Goal: Transaction & Acquisition: Purchase product/service

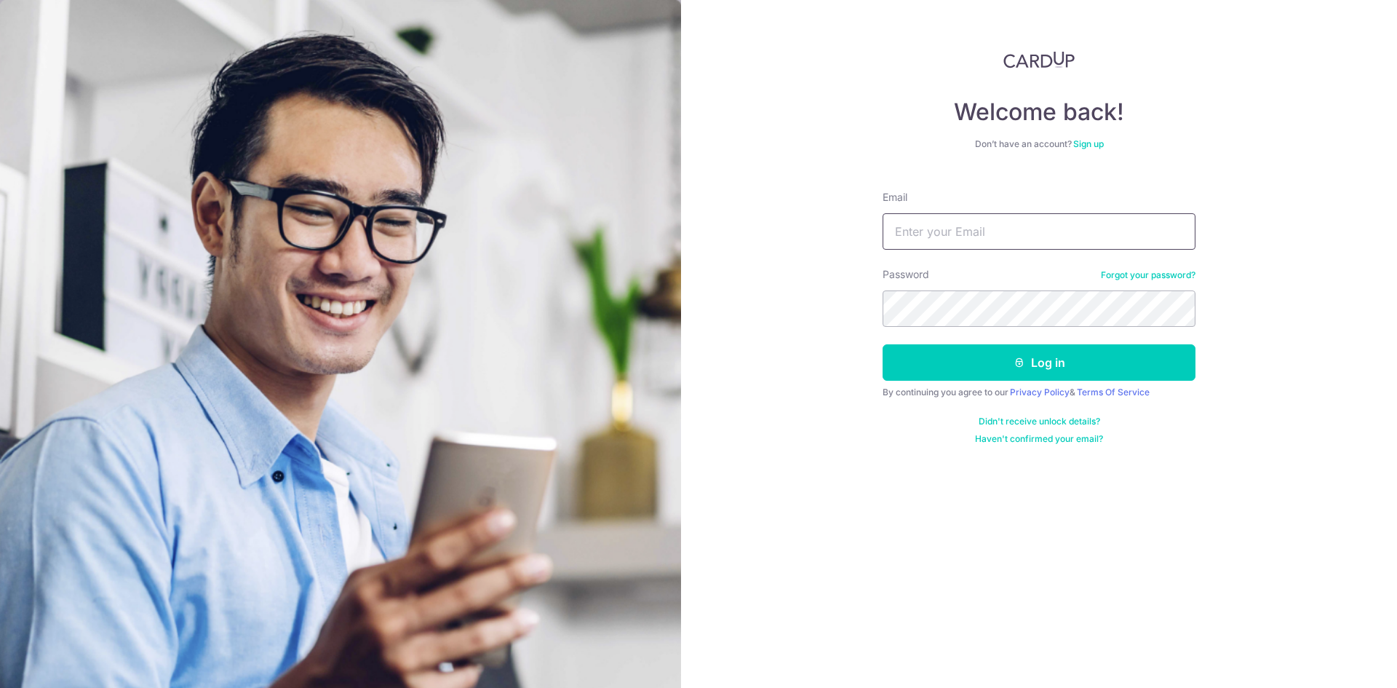
type input "shortcake@outlook.sg"
click at [803, 356] on div "Welcome back! Don’t have an account? Sign up Email shortcake@outlook.sg Passwor…" at bounding box center [1039, 344] width 716 height 688
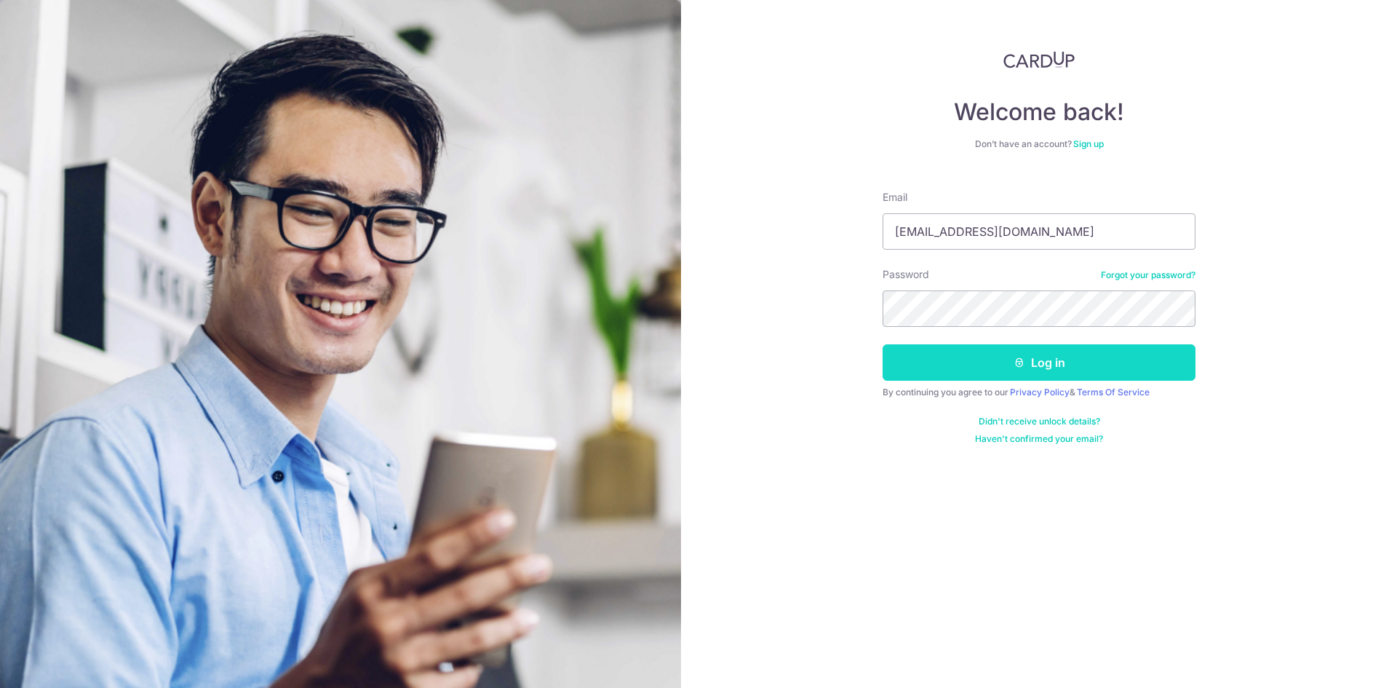
click at [1025, 356] on button "Log in" at bounding box center [1038, 362] width 313 height 36
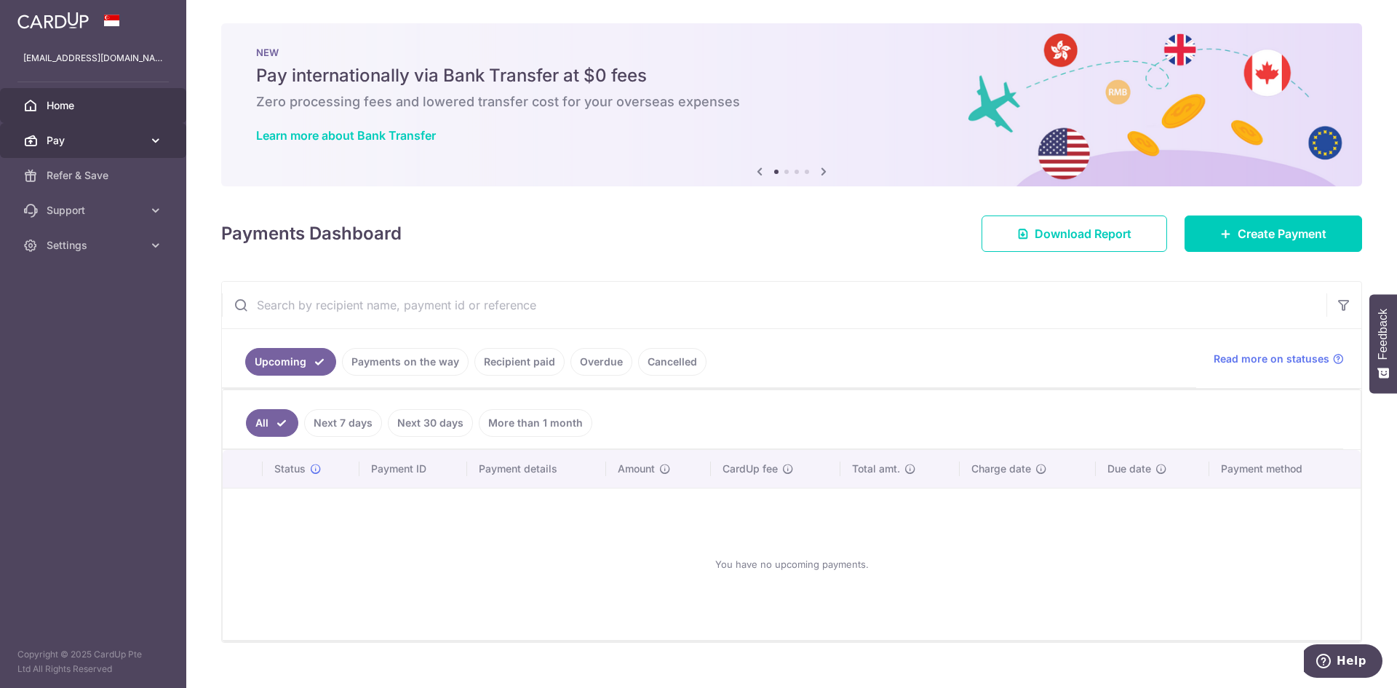
click at [148, 141] on link "Pay" at bounding box center [93, 140] width 186 height 35
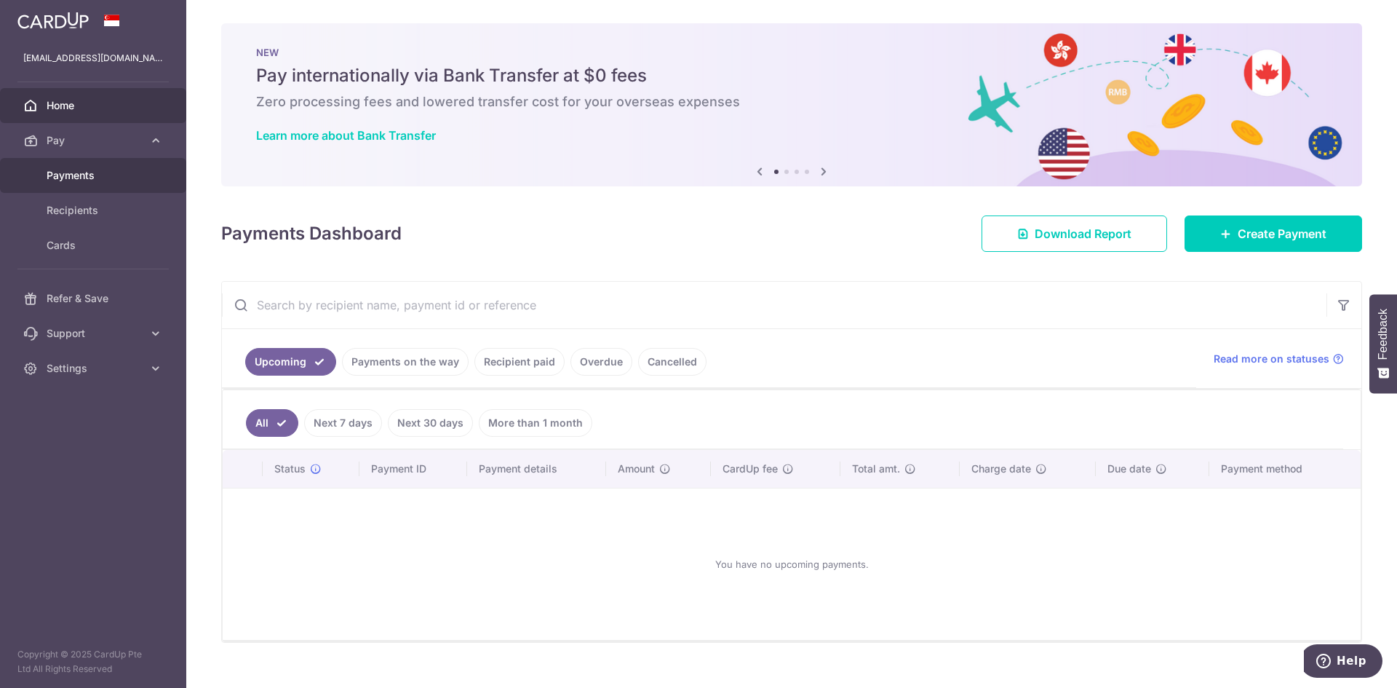
click at [71, 181] on span "Payments" at bounding box center [95, 175] width 96 height 15
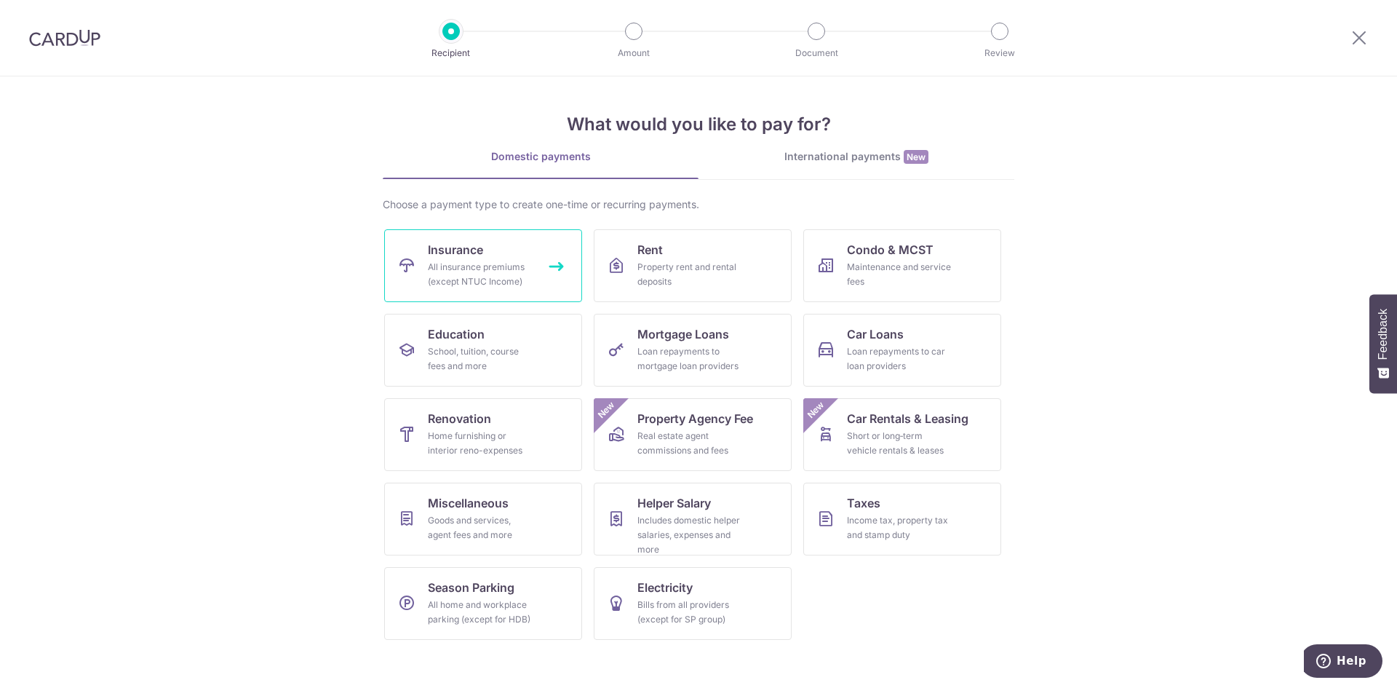
click at [473, 277] on div "All insurance premiums (except NTUC Income)" at bounding box center [480, 274] width 105 height 29
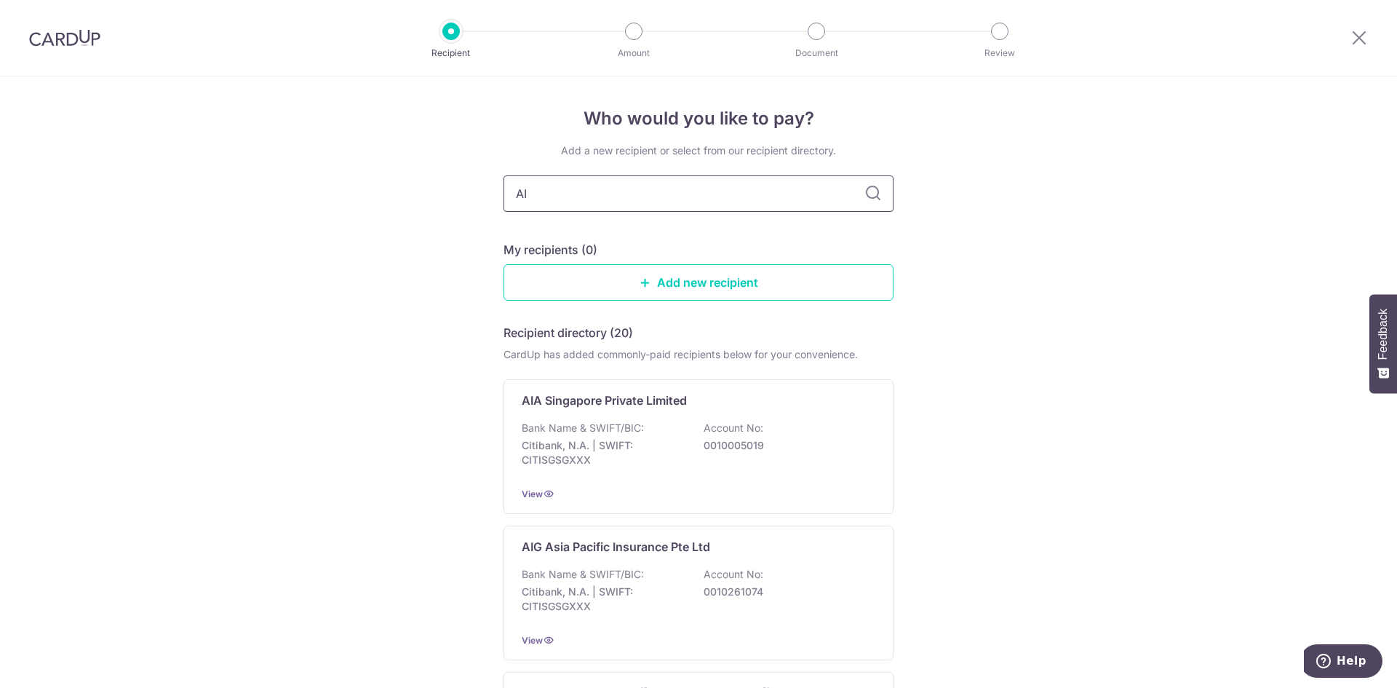
type input "AIA"
click at [873, 194] on icon at bounding box center [872, 193] width 17 height 17
click at [589, 397] on p "AIA Singapore Private Limited" at bounding box center [604, 399] width 165 height 17
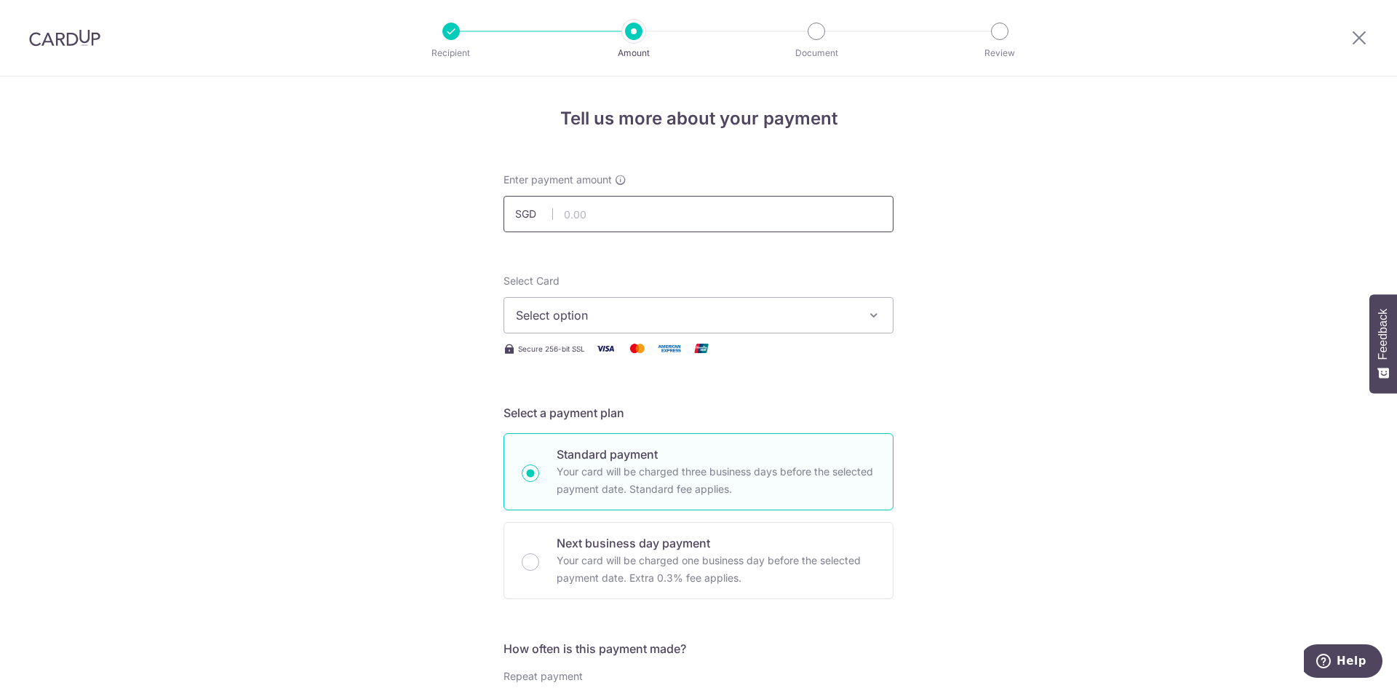
click at [750, 223] on input "text" at bounding box center [698, 214] width 390 height 36
type input "5,005.14"
click at [670, 319] on span "Select option" at bounding box center [685, 314] width 339 height 17
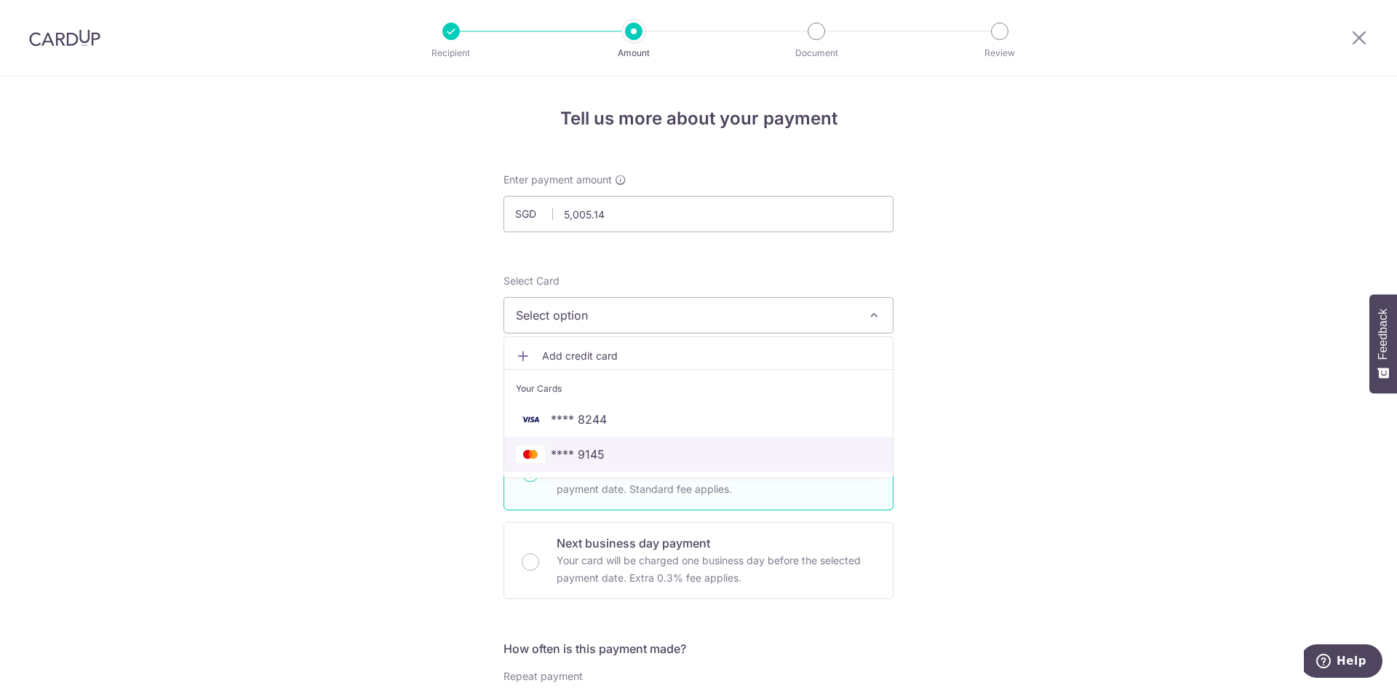
click at [582, 456] on span "**** 9145" at bounding box center [578, 453] width 54 height 17
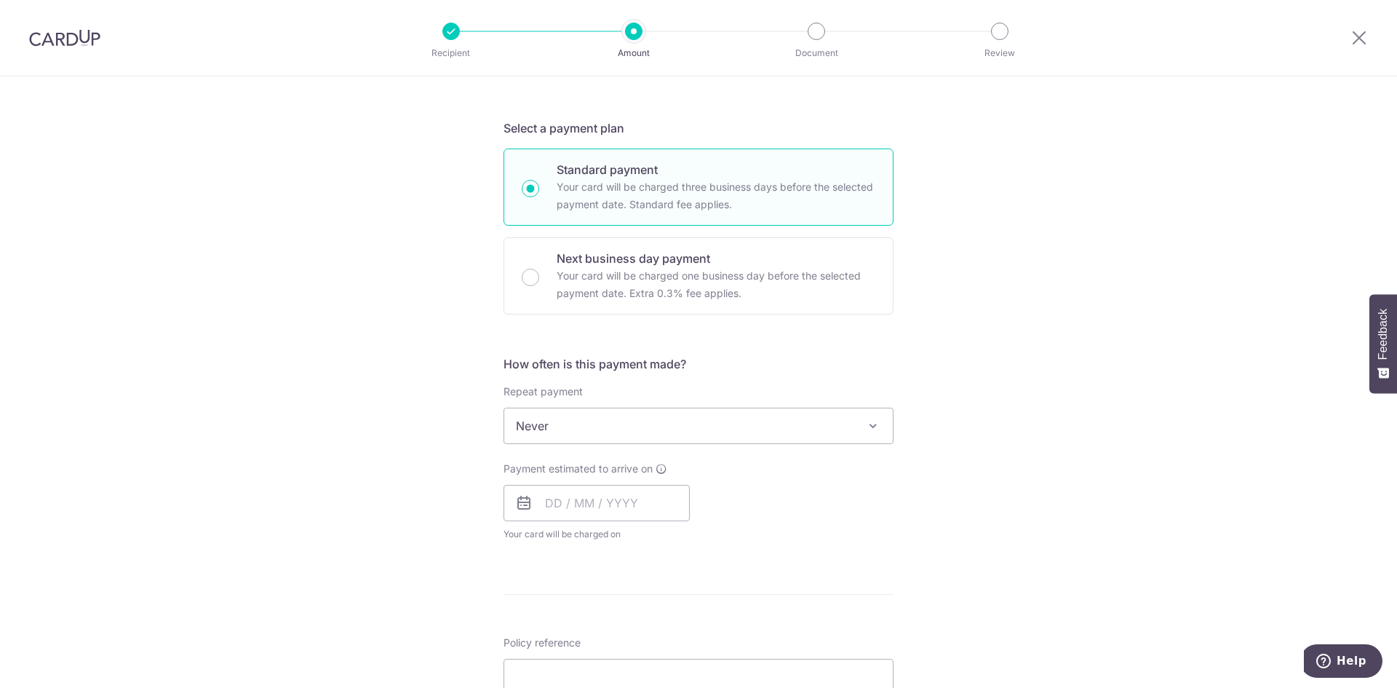
scroll to position [364, 0]
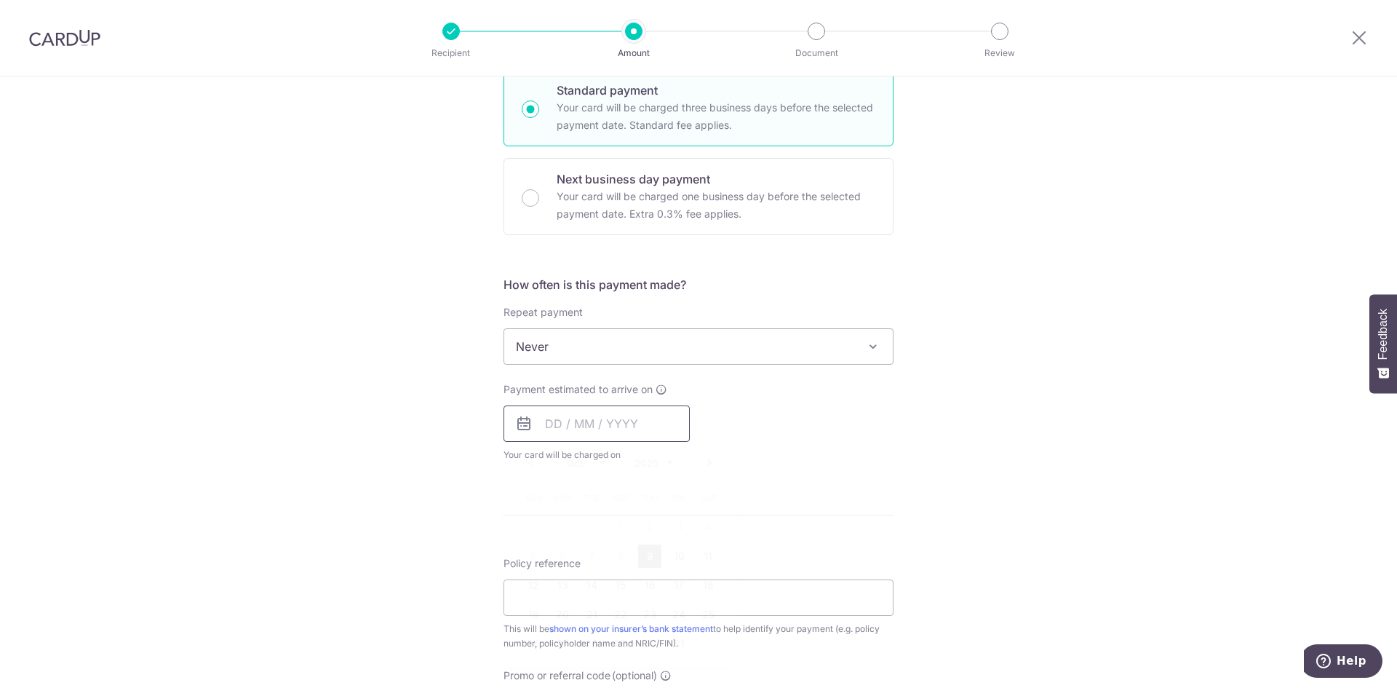
click at [543, 423] on input "text" at bounding box center [596, 423] width 186 height 36
drag, startPoint x: 679, startPoint y: 586, endPoint x: 749, endPoint y: 499, distance: 111.8
click at [679, 586] on link "17" at bounding box center [678, 584] width 23 height 23
type input "[DATE]"
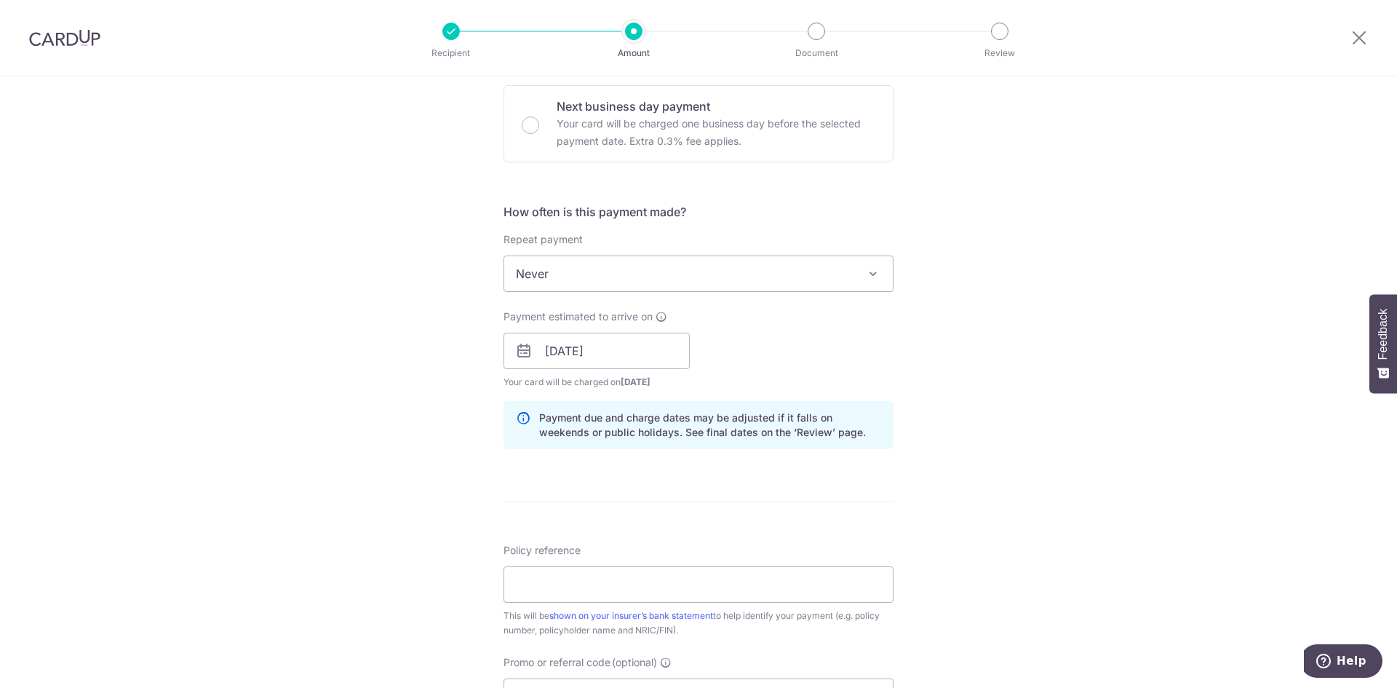
scroll to position [509, 0]
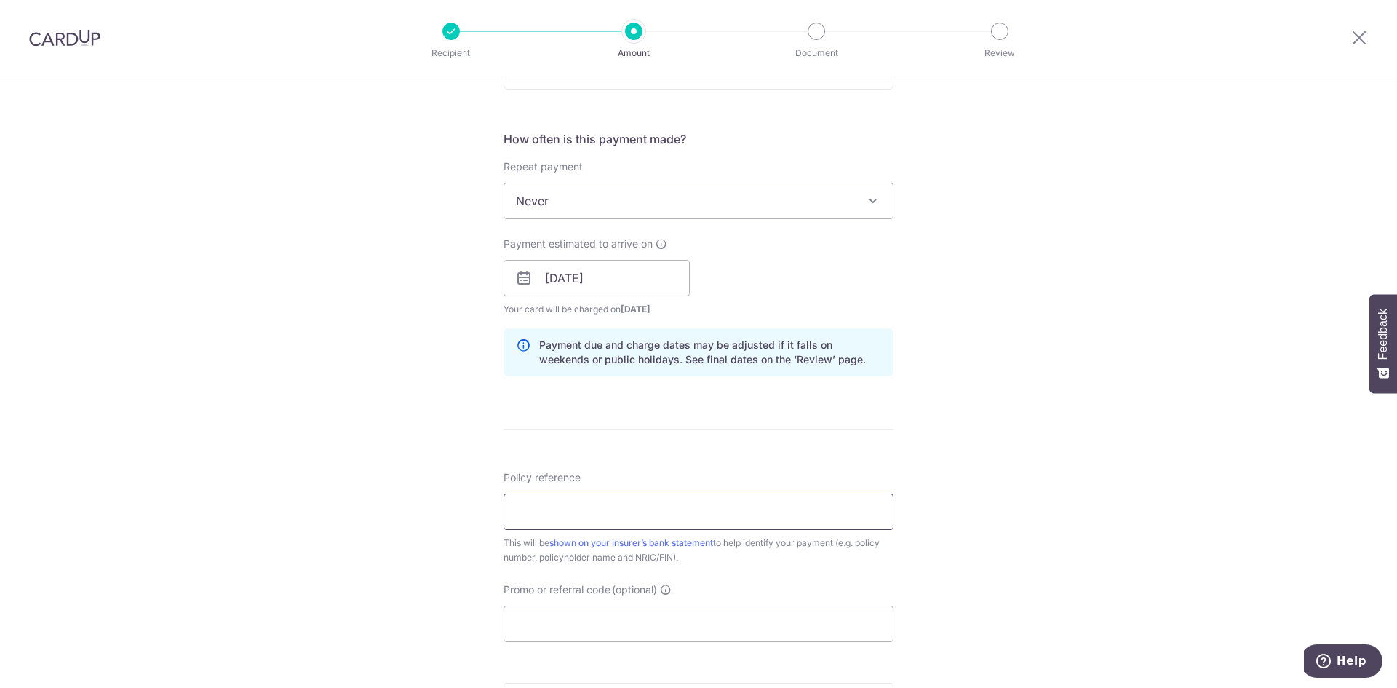
click at [569, 509] on input "Policy reference" at bounding box center [698, 511] width 390 height 36
type input "H235523640"
click at [573, 626] on input "Promo or referral code (optional)" at bounding box center [698, 623] width 390 height 36
paste input "OFF225"
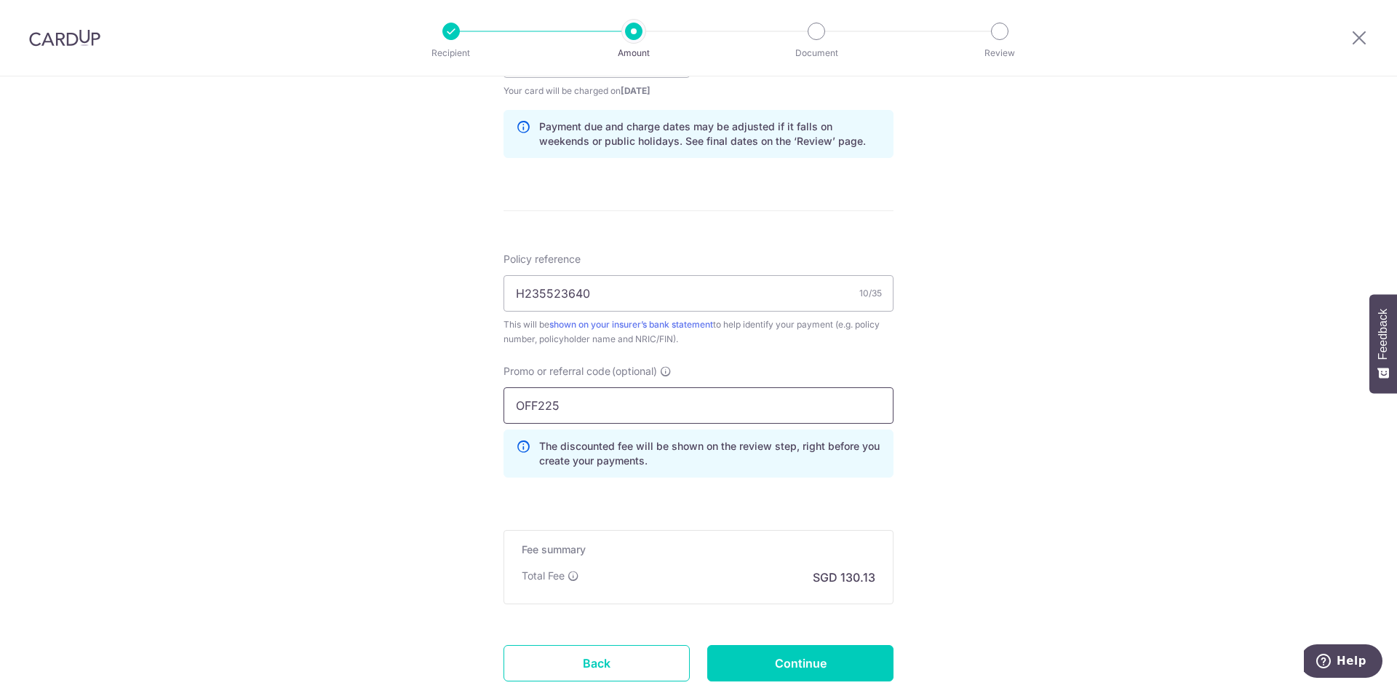
scroll to position [800, 0]
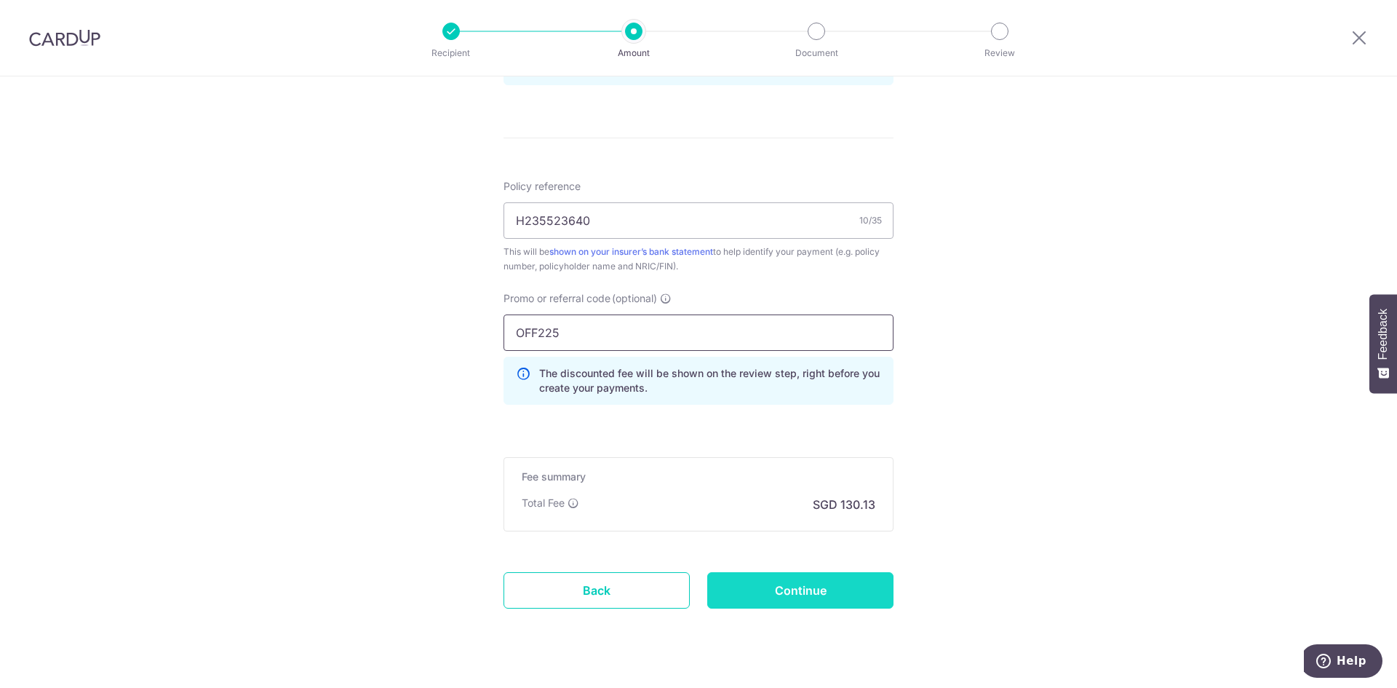
type input "OFF225"
click at [804, 593] on input "Continue" at bounding box center [800, 590] width 186 height 36
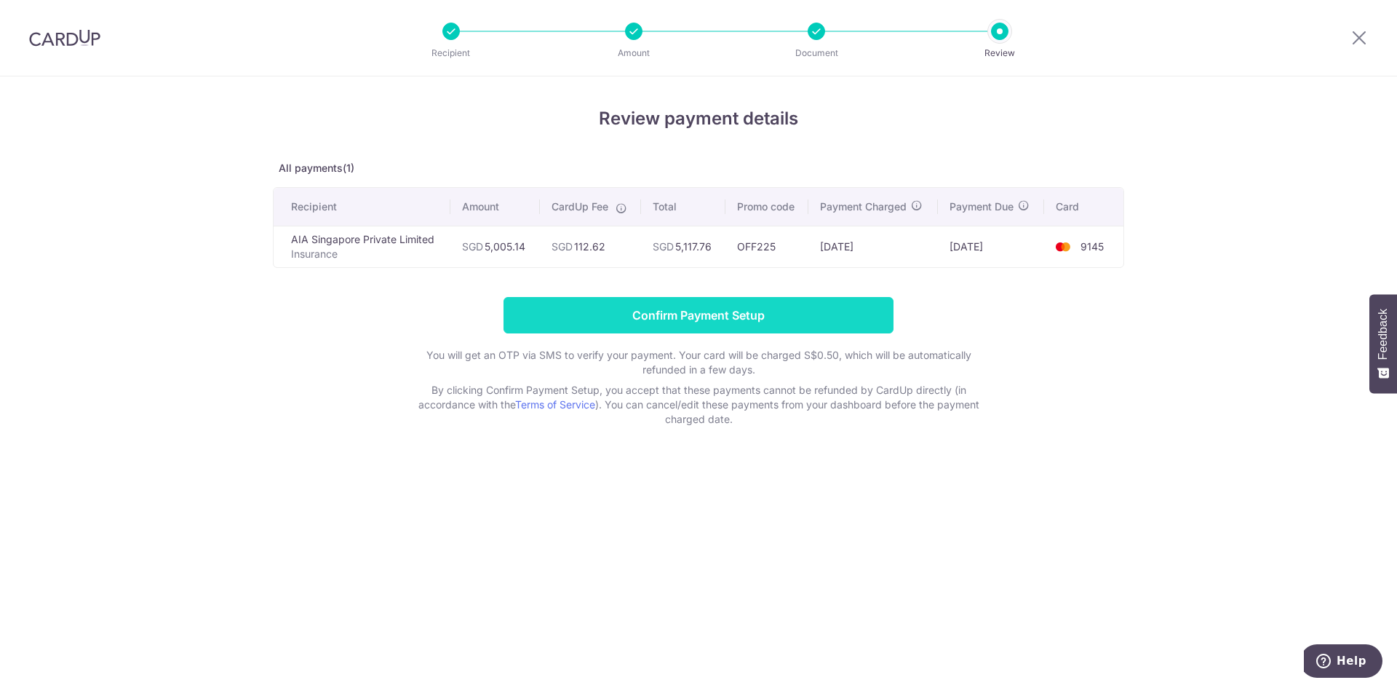
click at [706, 319] on input "Confirm Payment Setup" at bounding box center [698, 315] width 390 height 36
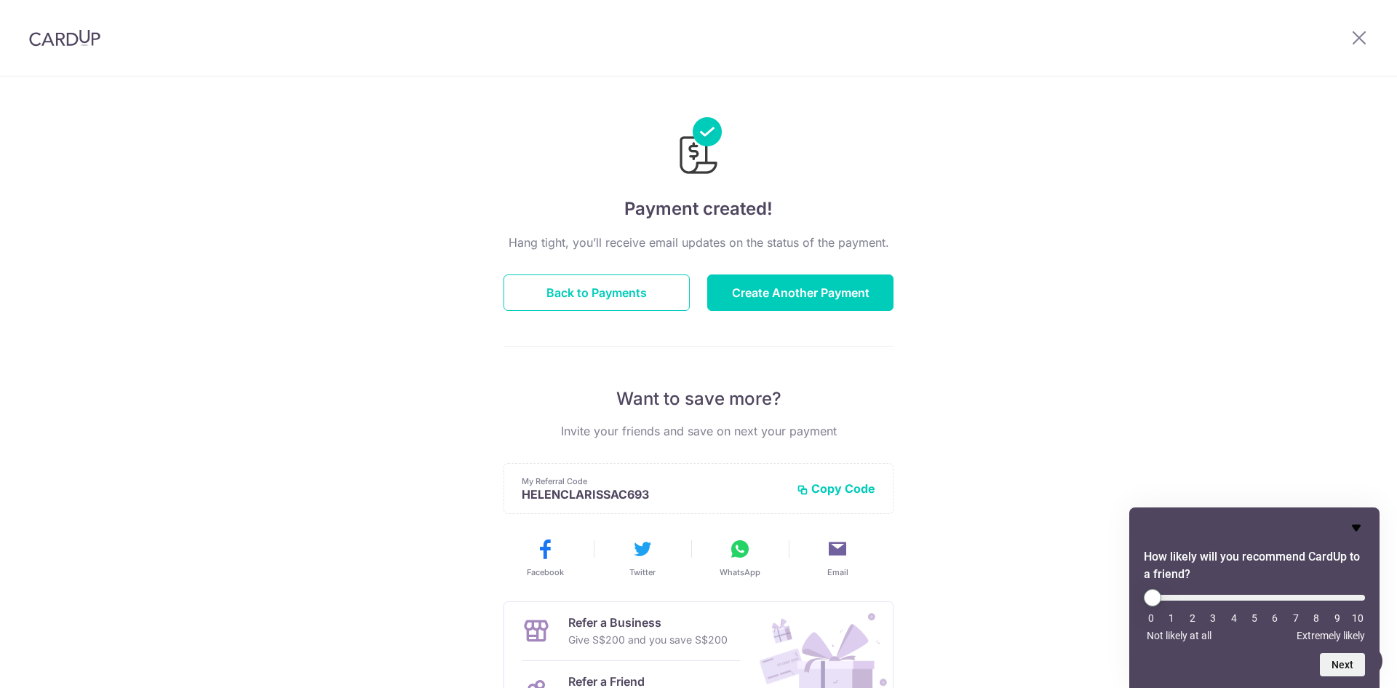
click at [1355, 527] on icon "Hide survey" at bounding box center [1356, 528] width 9 height 7
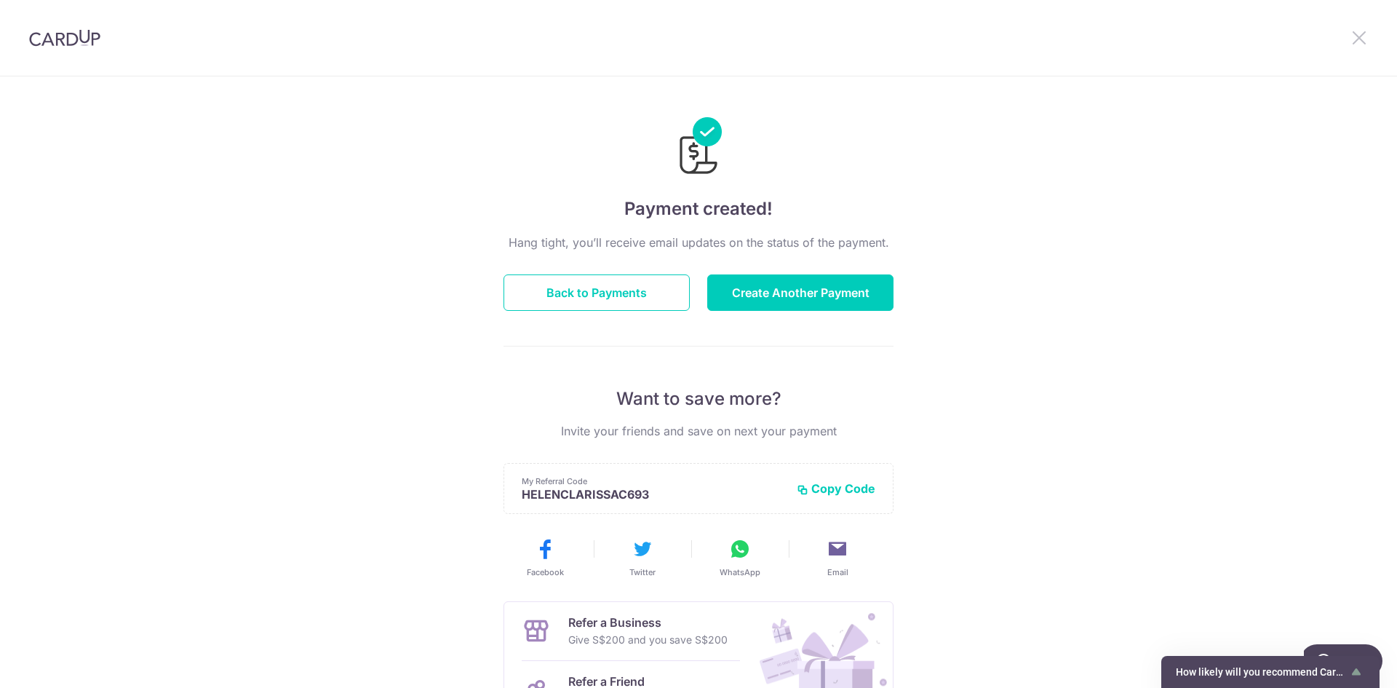
click at [1362, 38] on icon at bounding box center [1358, 37] width 17 height 18
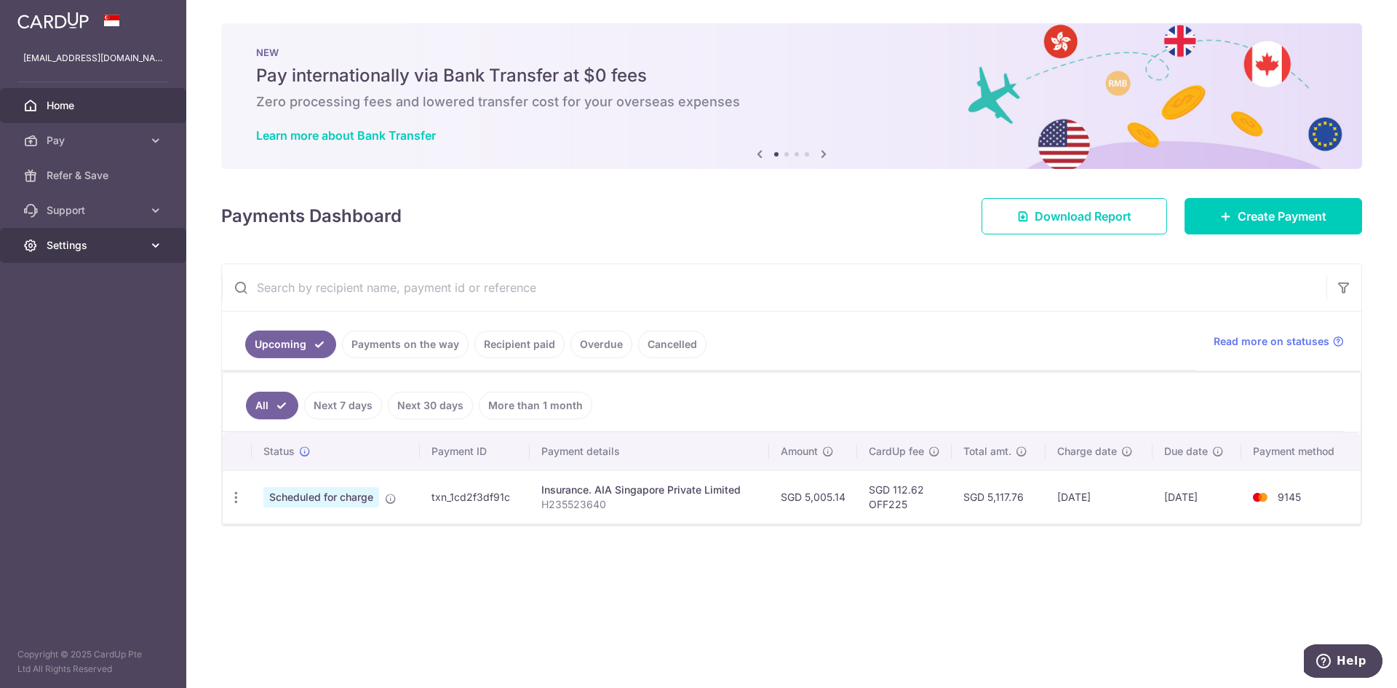
click at [62, 243] on span "Settings" at bounding box center [95, 245] width 96 height 15
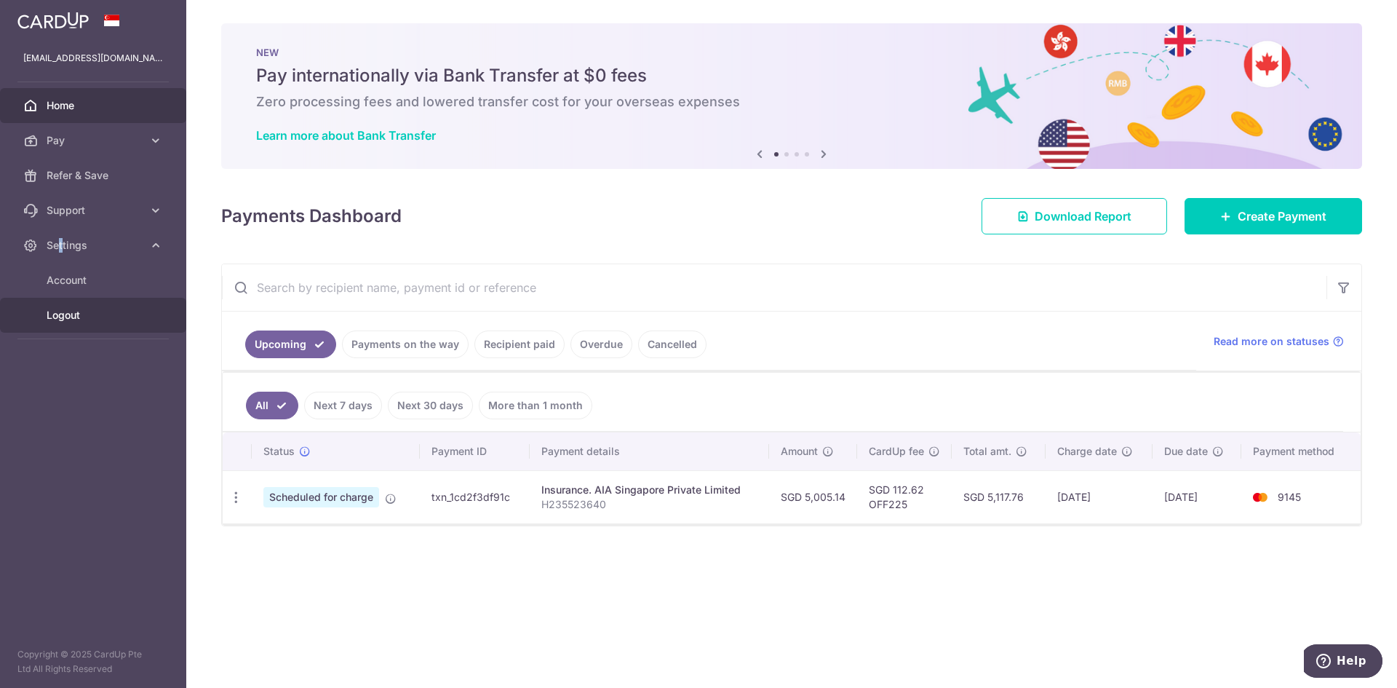
click at [70, 314] on span "Logout" at bounding box center [95, 315] width 96 height 15
